Goal: Task Accomplishment & Management: Use online tool/utility

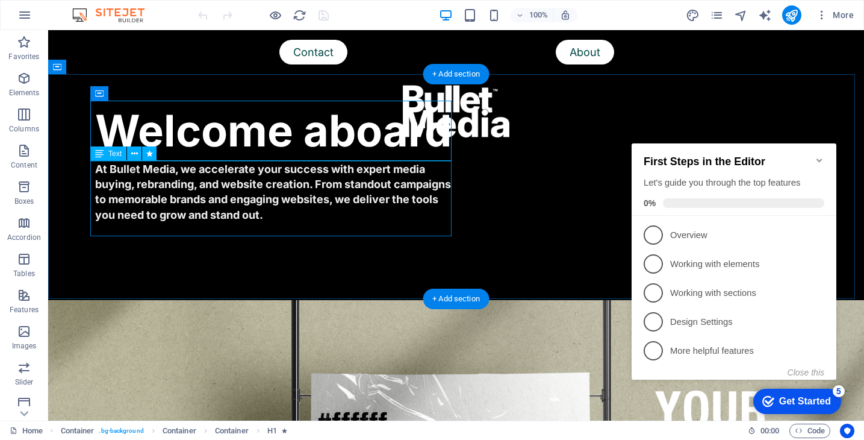
click at [340, 207] on div "At Bullet Media, we accelerate your success with expert media buying, rebrandin…" at bounding box center [275, 199] width 361 height 76
click at [274, 220] on div "At Bullet Media, we accelerate your success with expert media buying, rebrandin…" at bounding box center [275, 199] width 361 height 76
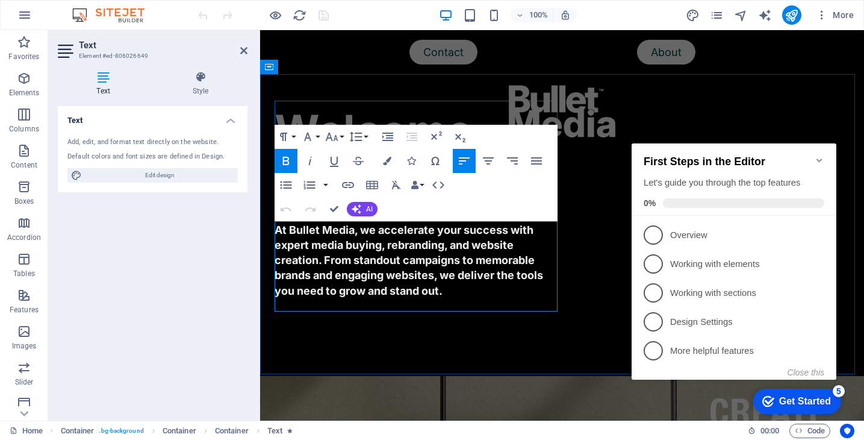
click at [397, 283] on strong "At Bullet Media, we accelerate your success with expert media buying, rebrandin…" at bounding box center [409, 259] width 269 height 73
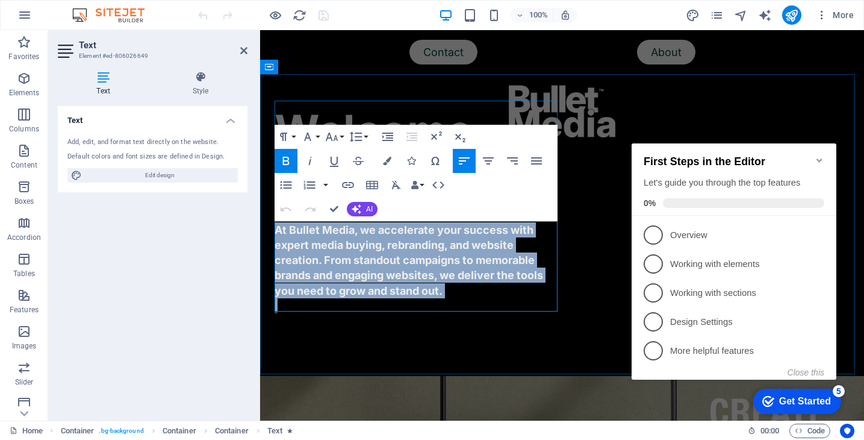
copy strong "At Bullet Media, we accelerate your success with expert media buying, rebrandin…"
click at [613, 184] on div "Welcome aboard At Bullet Media, we accelerate your success with expert media bu…" at bounding box center [562, 225] width 604 height 302
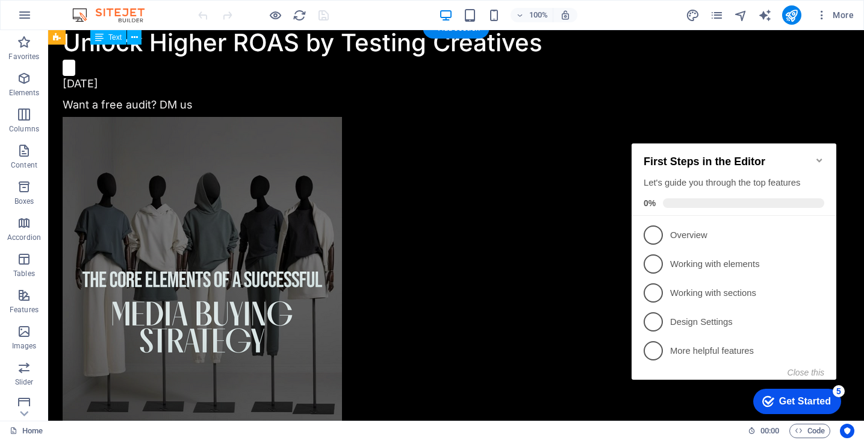
scroll to position [1822, 0]
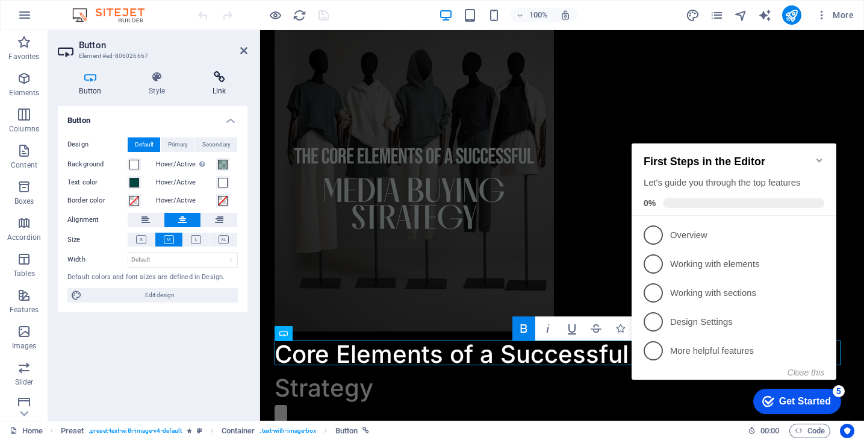
click at [220, 75] on icon at bounding box center [219, 77] width 57 height 12
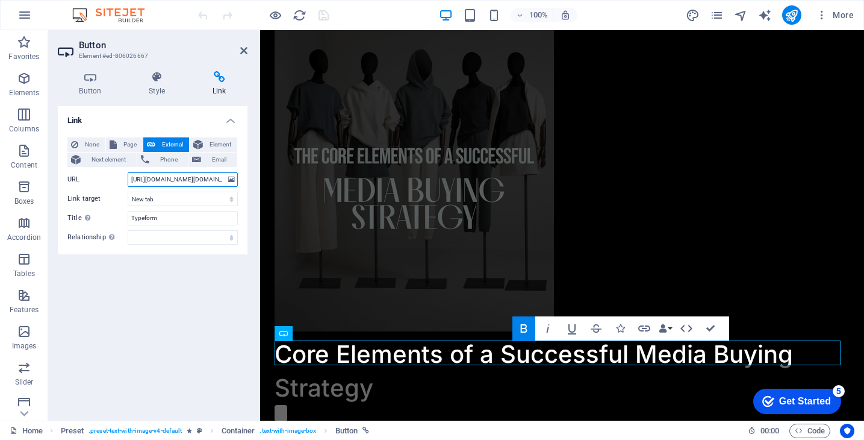
click at [188, 177] on input "[URL][DOMAIN_NAME][DOMAIN_NAME]" at bounding box center [183, 179] width 110 height 14
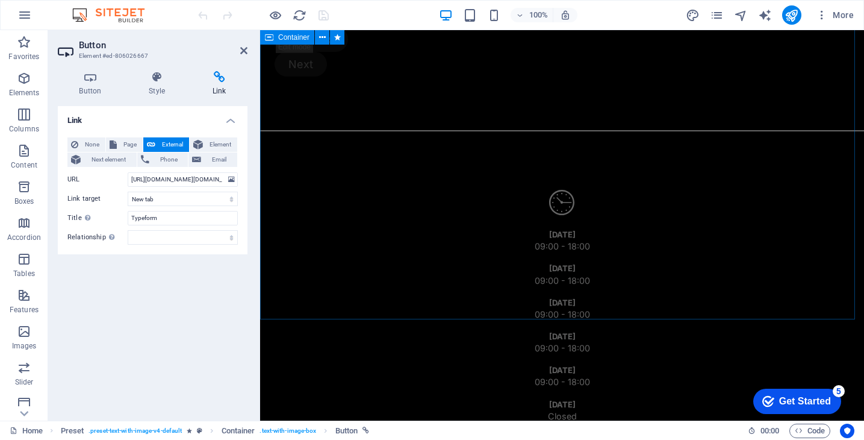
scroll to position [2256, 0]
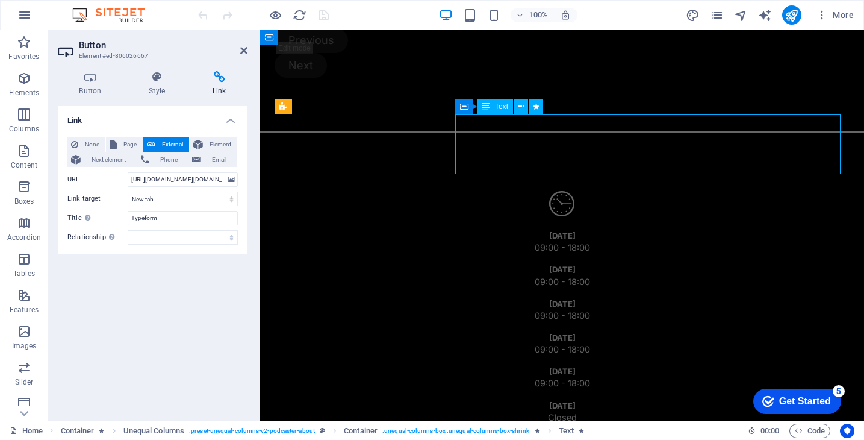
scroll to position [2207, 0]
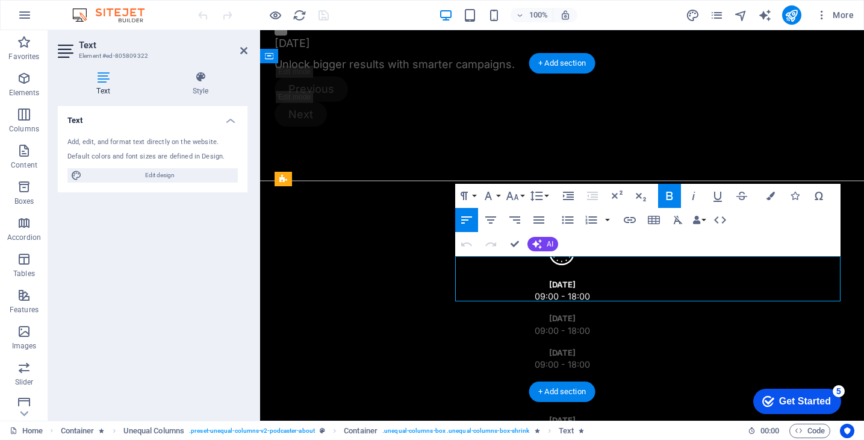
scroll to position [2184, 0]
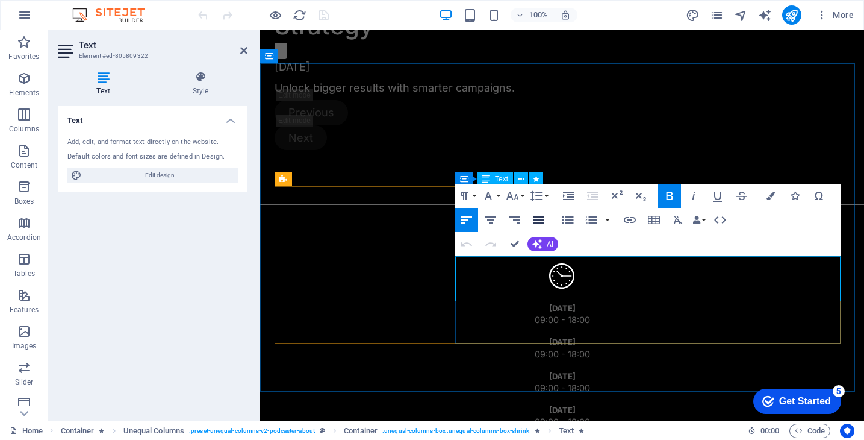
copy strong "We are your growth partner, we start with you from your brand identity then pub…"
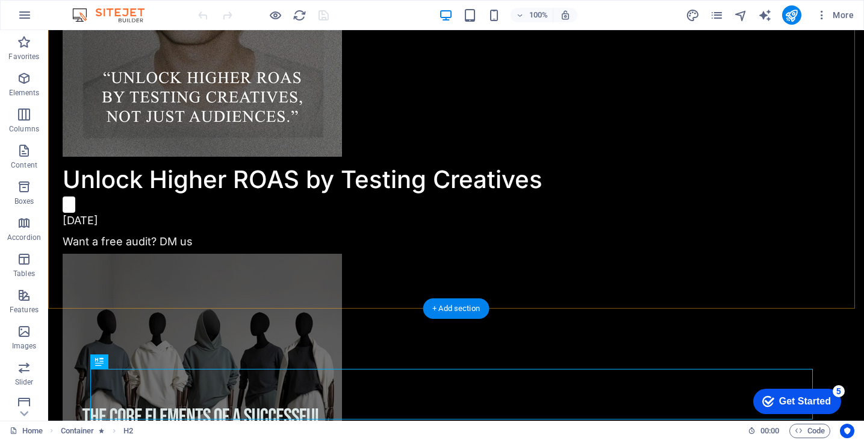
scroll to position [1894, 0]
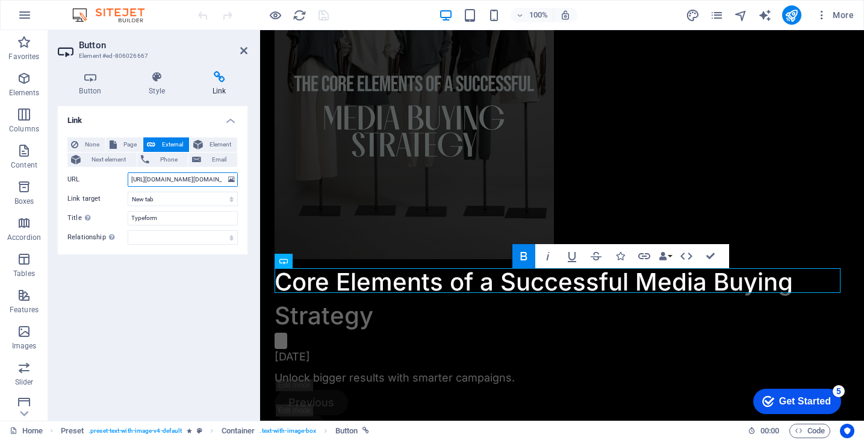
click at [203, 182] on input "[URL][DOMAIN_NAME][DOMAIN_NAME]" at bounding box center [183, 179] width 110 height 14
